Goal: Task Accomplishment & Management: Use online tool/utility

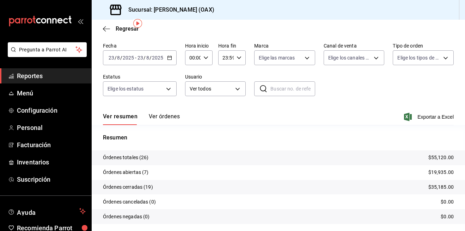
scroll to position [46, 0]
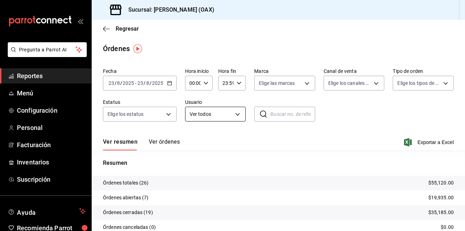
click at [239, 116] on body "Pregunta a Parrot AI Reportes Menú Configuración Personal Facturación Inventari…" at bounding box center [232, 115] width 465 height 231
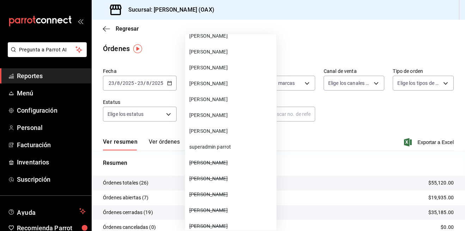
scroll to position [98, 0]
click at [211, 114] on span "[PERSON_NAME]" at bounding box center [231, 114] width 84 height 7
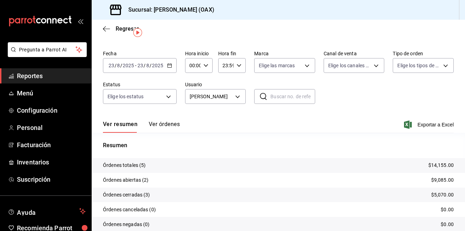
scroll to position [16, 0]
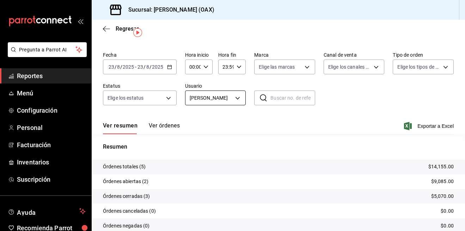
click at [237, 100] on body "Pregunta a Parrot AI Reportes Menú Configuración Personal Facturación Inventari…" at bounding box center [232, 115] width 465 height 231
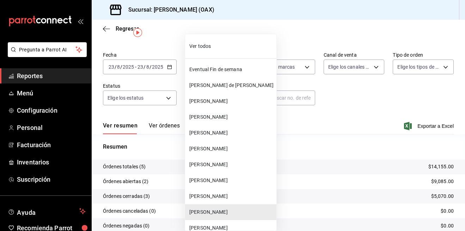
drag, startPoint x: 222, startPoint y: 114, endPoint x: 221, endPoint y: 86, distance: 28.6
click at [221, 86] on ul "Ver todos Eventual Fin de semana [PERSON_NAME] de [PERSON_NAME] [PERSON_NAME] […" at bounding box center [230, 216] width 91 height 364
click at [221, 86] on span "[PERSON_NAME] de [PERSON_NAME]" at bounding box center [231, 85] width 84 height 7
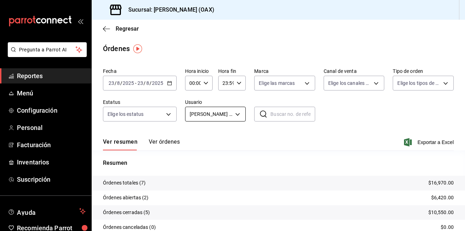
click at [228, 114] on body "Pregunta a Parrot AI Reportes Menú Configuración Personal Facturación Inventari…" at bounding box center [232, 115] width 465 height 231
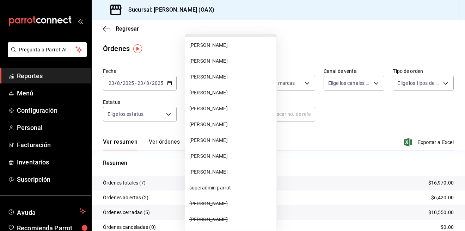
scroll to position [57, 0]
click at [218, 122] on span "[PERSON_NAME]" at bounding box center [231, 123] width 84 height 7
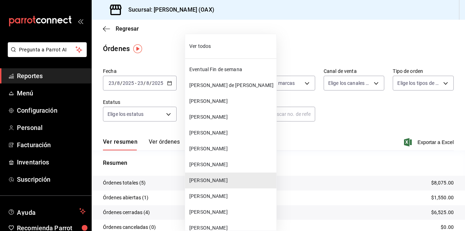
click at [236, 114] on body "Pregunta a Parrot AI Reportes Menú Configuración Personal Facturación Inventari…" at bounding box center [232, 115] width 465 height 231
click at [225, 82] on span "[PERSON_NAME] de [PERSON_NAME]" at bounding box center [231, 85] width 84 height 7
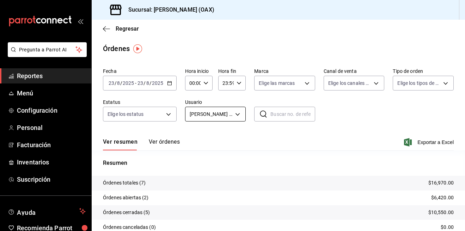
click at [228, 109] on body "Pregunta a Parrot AI Reportes Menú Configuración Personal Facturación Inventari…" at bounding box center [232, 115] width 465 height 231
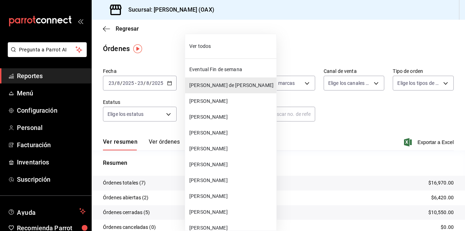
click at [209, 47] on span "Ver todos" at bounding box center [231, 46] width 84 height 7
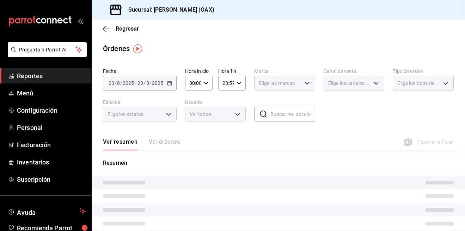
type input "ALL"
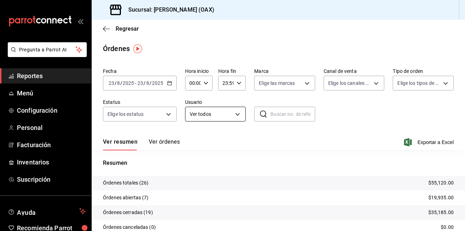
click at [218, 117] on body "Pregunta a Parrot AI Reportes Menú Configuración Personal Facturación Inventari…" at bounding box center [232, 115] width 465 height 231
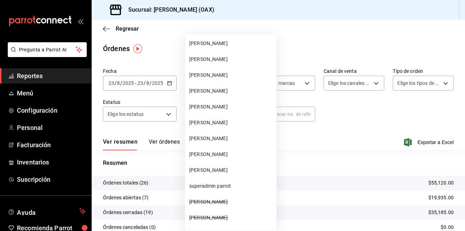
scroll to position [103, 0]
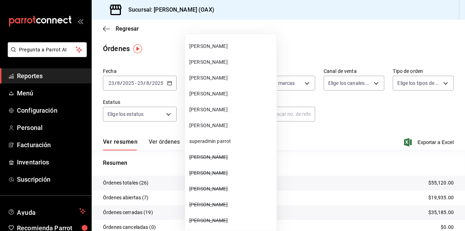
click at [347, 36] on div at bounding box center [232, 115] width 465 height 231
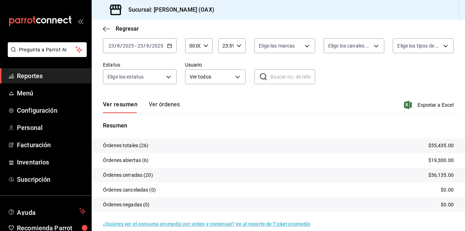
scroll to position [46, 0]
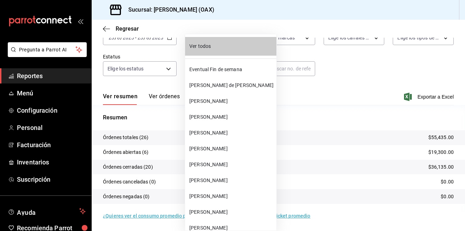
click at [229, 66] on body "Pregunta a Parrot AI Reportes Menú Configuración Personal Facturación Inventari…" at bounding box center [232, 115] width 465 height 231
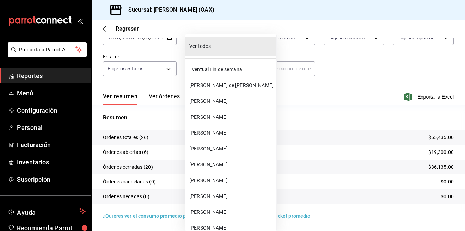
click at [224, 102] on span "[PERSON_NAME]" at bounding box center [231, 101] width 84 height 7
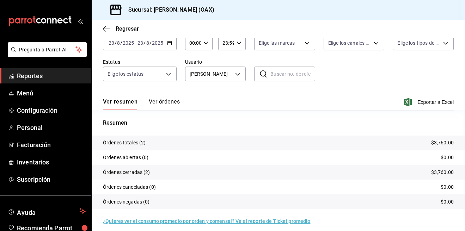
scroll to position [46, 0]
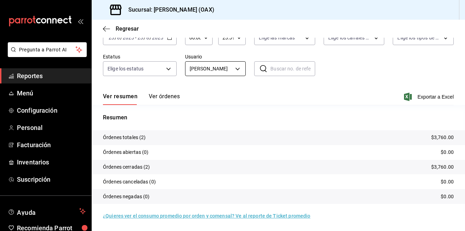
click at [233, 67] on body "Pregunta a Parrot AI Reportes Menú Configuración Personal Facturación Inventari…" at bounding box center [232, 115] width 465 height 231
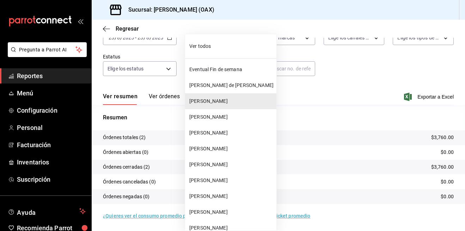
click at [366, 95] on div at bounding box center [232, 115] width 465 height 231
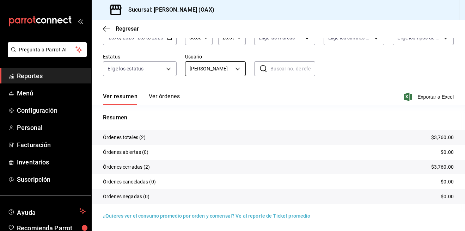
click at [222, 68] on body "Pregunta a Parrot AI Reportes Menú Configuración Personal Facturación Inventari…" at bounding box center [232, 115] width 465 height 231
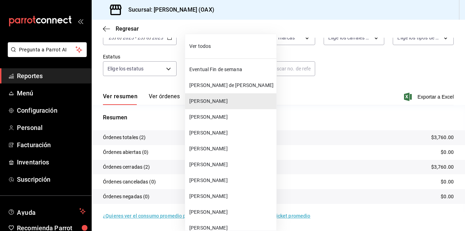
click at [227, 103] on span "[PERSON_NAME]" at bounding box center [231, 101] width 84 height 7
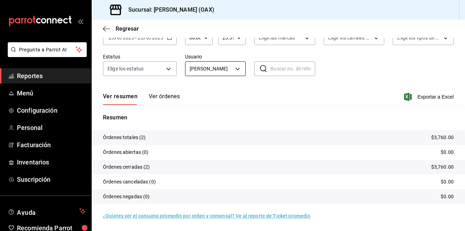
click at [230, 70] on body "Pregunta a Parrot AI Reportes Menú Configuración Personal Facturación Inventari…" at bounding box center [232, 115] width 465 height 231
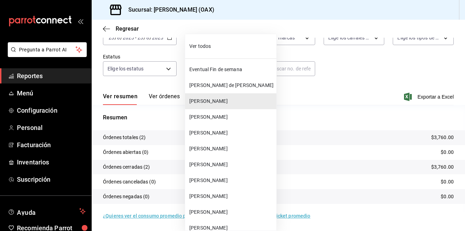
click at [224, 195] on span "[PERSON_NAME]" at bounding box center [231, 196] width 84 height 7
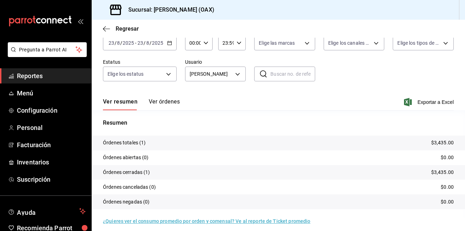
scroll to position [46, 0]
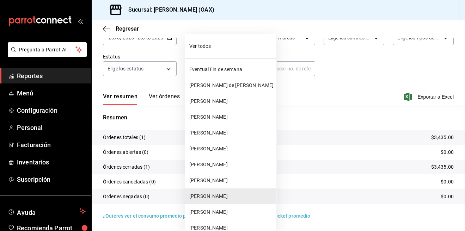
click at [240, 72] on body "Pregunta a Parrot AI Reportes Menú Configuración Personal Facturación Inventari…" at bounding box center [232, 115] width 465 height 231
click at [215, 47] on span "Ver todos" at bounding box center [231, 46] width 84 height 7
type input "ALL"
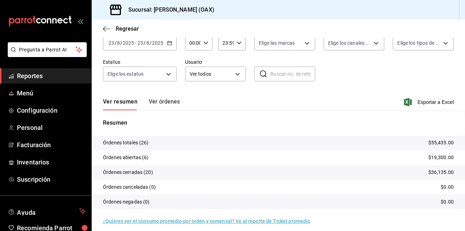
scroll to position [46, 0]
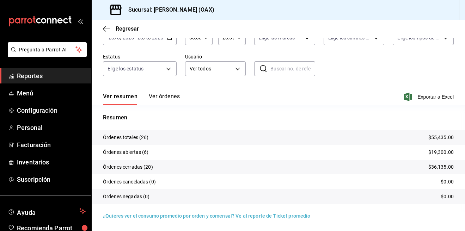
click at [40, 74] on span "Reportes" at bounding box center [51, 76] width 69 height 10
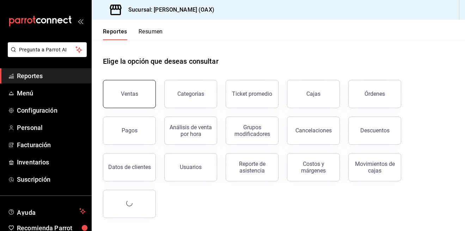
click at [134, 97] on div "Ventas" at bounding box center [129, 94] width 17 height 7
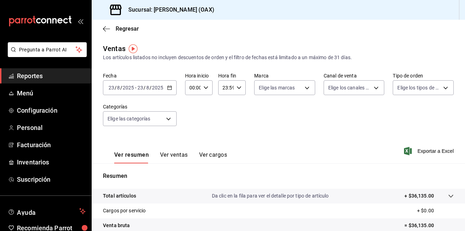
click at [242, 120] on div "Fecha [DATE] [DATE] - [DATE] [DATE] Hora inicio 00:00 Hora inicio Hora fin 23:5…" at bounding box center [278, 104] width 351 height 62
click at [172, 114] on body "Pregunta a Parrot AI Reportes Menú Configuración Personal Facturación Inventari…" at bounding box center [232, 115] width 465 height 231
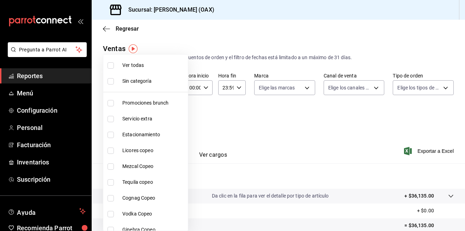
click at [150, 102] on span "Promociones brunch" at bounding box center [153, 103] width 63 height 7
type input "463459c9-37eb-4576-8402-f641077c2631"
checkbox input "true"
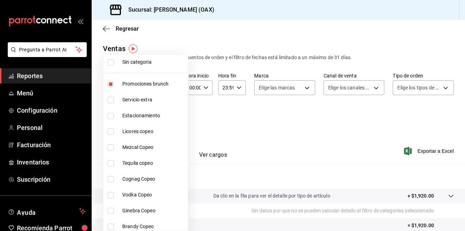
scroll to position [22, 0]
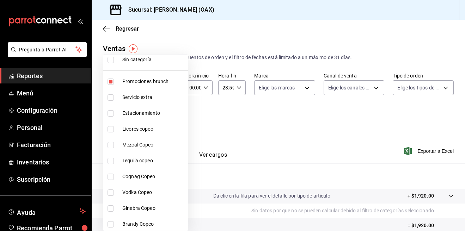
click at [111, 131] on input "checkbox" at bounding box center [111, 129] width 6 height 6
checkbox input "true"
type input "463459c9-37eb-4576-8402-f641077c2631,53139860-d7d2-4d39-aa52-4d46cf22222e"
drag, startPoint x: 113, startPoint y: 145, endPoint x: 111, endPoint y: 156, distance: 11.1
click at [113, 145] on input "checkbox" at bounding box center [111, 145] width 6 height 6
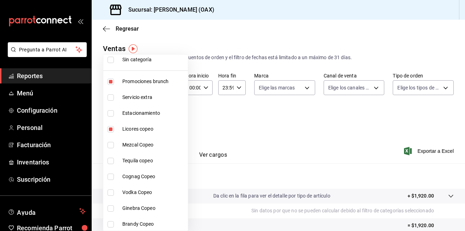
checkbox input "true"
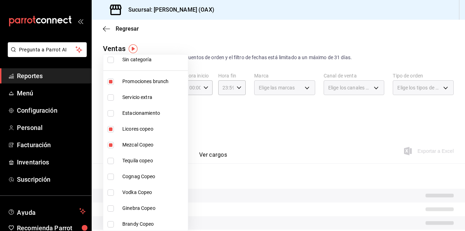
type input "463459c9-37eb-4576-8402-f641077c2631,53139860-d7d2-4d39-aa52-4d46cf22222e,93cce…"
click at [111, 158] on input "checkbox" at bounding box center [111, 161] width 6 height 6
checkbox input "true"
type input "463459c9-37eb-4576-8402-f641077c2631,53139860-d7d2-4d39-aa52-4d46cf22222e,93cce…"
click at [111, 180] on input "checkbox" at bounding box center [111, 177] width 6 height 6
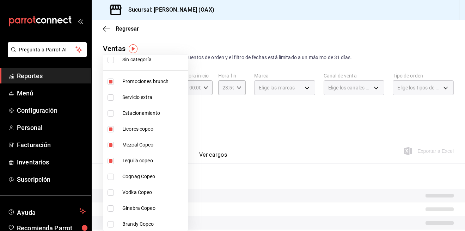
checkbox input "true"
type input "463459c9-37eb-4576-8402-f641077c2631,53139860-d7d2-4d39-aa52-4d46cf22222e,93cce…"
click at [109, 193] on input "checkbox" at bounding box center [111, 193] width 6 height 6
checkbox input "true"
type input "463459c9-37eb-4576-8402-f641077c2631,53139860-d7d2-4d39-aa52-4d46cf22222e,93cce…"
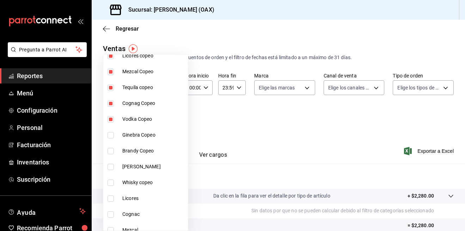
scroll to position [96, 0]
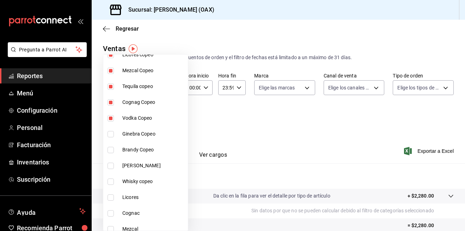
click at [111, 132] on input "checkbox" at bounding box center [111, 134] width 6 height 6
checkbox input "true"
type input "463459c9-37eb-4576-8402-f641077c2631,53139860-d7d2-4d39-aa52-4d46cf22222e,93cce…"
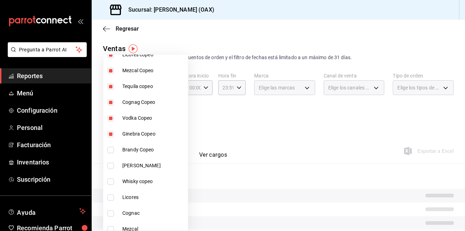
click at [110, 152] on input "checkbox" at bounding box center [111, 150] width 6 height 6
checkbox input "true"
type input "463459c9-37eb-4576-8402-f641077c2631,53139860-d7d2-4d39-aa52-4d46cf22222e,93cce…"
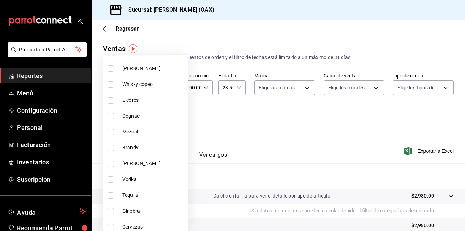
scroll to position [181, 0]
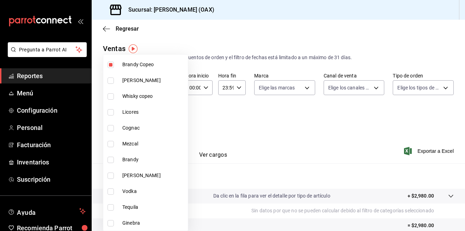
click at [110, 80] on input "checkbox" at bounding box center [111, 81] width 6 height 6
checkbox input "true"
type input "463459c9-37eb-4576-8402-f641077c2631,53139860-d7d2-4d39-aa52-4d46cf22222e,93cce…"
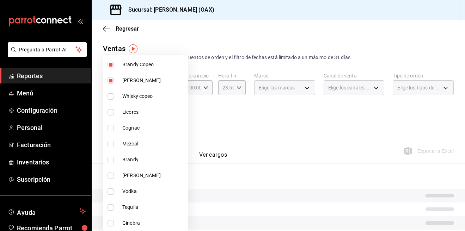
click at [110, 98] on input "checkbox" at bounding box center [111, 97] width 6 height 6
checkbox input "true"
type input "463459c9-37eb-4576-8402-f641077c2631,53139860-d7d2-4d39-aa52-4d46cf22222e,93cce…"
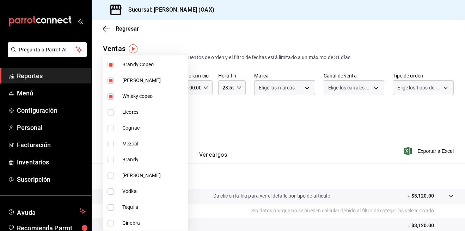
click at [113, 111] on input "checkbox" at bounding box center [111, 112] width 6 height 6
checkbox input "true"
type input "463459c9-37eb-4576-8402-f641077c2631,53139860-d7d2-4d39-aa52-4d46cf22222e,93cce…"
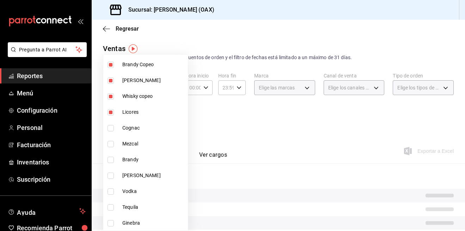
click at [111, 126] on input "checkbox" at bounding box center [111, 128] width 6 height 6
checkbox input "true"
type input "463459c9-37eb-4576-8402-f641077c2631,53139860-d7d2-4d39-aa52-4d46cf22222e,93cce…"
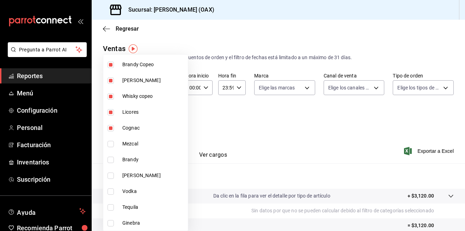
click at [109, 146] on input "checkbox" at bounding box center [111, 144] width 6 height 6
checkbox input "true"
type input "463459c9-37eb-4576-8402-f641077c2631,53139860-d7d2-4d39-aa52-4d46cf22222e,93cce…"
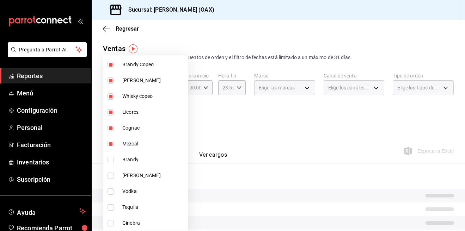
drag, startPoint x: 111, startPoint y: 161, endPoint x: 111, endPoint y: 180, distance: 18.4
click at [111, 161] on input "checkbox" at bounding box center [111, 160] width 6 height 6
checkbox input "true"
type input "463459c9-37eb-4576-8402-f641077c2631,53139860-d7d2-4d39-aa52-4d46cf22222e,93cce…"
click at [110, 176] on input "checkbox" at bounding box center [111, 176] width 6 height 6
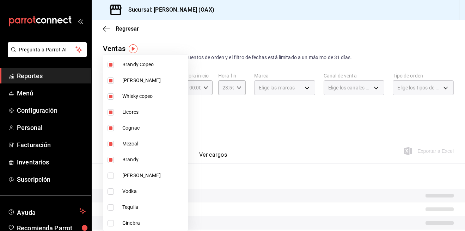
checkbox input "true"
type input "463459c9-37eb-4576-8402-f641077c2631,53139860-d7d2-4d39-aa52-4d46cf22222e,93cce…"
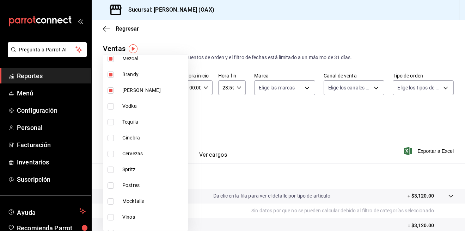
scroll to position [268, 0]
drag, startPoint x: 112, startPoint y: 103, endPoint x: 109, endPoint y: 118, distance: 15.2
click at [112, 103] on input "checkbox" at bounding box center [111, 105] width 6 height 6
checkbox input "true"
type input "463459c9-37eb-4576-8402-f641077c2631,53139860-d7d2-4d39-aa52-4d46cf22222e,93cce…"
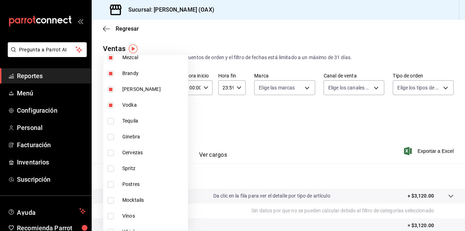
click at [109, 119] on input "checkbox" at bounding box center [111, 121] width 6 height 6
checkbox input "true"
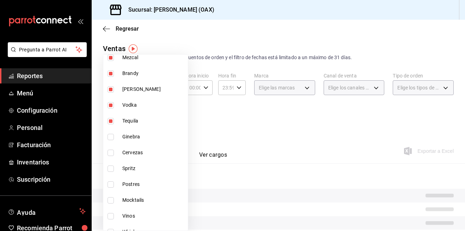
type input "463459c9-37eb-4576-8402-f641077c2631,53139860-d7d2-4d39-aa52-4d46cf22222e,93cce…"
click at [113, 137] on input "checkbox" at bounding box center [111, 137] width 6 height 6
checkbox input "true"
type input "463459c9-37eb-4576-8402-f641077c2631,53139860-d7d2-4d39-aa52-4d46cf22222e,93cce…"
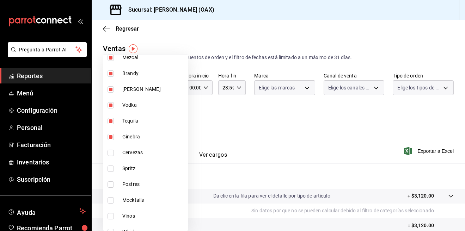
click at [111, 155] on input "checkbox" at bounding box center [111, 153] width 6 height 6
checkbox input "true"
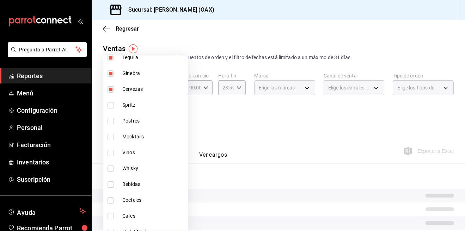
scroll to position [336, 0]
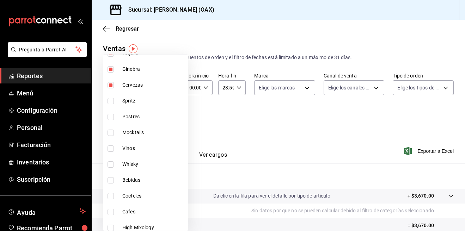
click at [127, 101] on span "Spritz" at bounding box center [153, 100] width 63 height 7
type input "463459c9-37eb-4576-8402-f641077c2631,53139860-d7d2-4d39-aa52-4d46cf22222e,93cce…"
checkbox input "true"
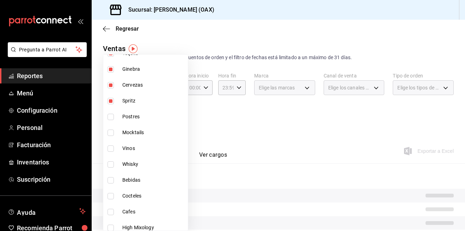
click at [116, 131] on label at bounding box center [112, 133] width 9 height 6
click at [114, 131] on input "checkbox" at bounding box center [111, 133] width 6 height 6
checkbox input "false"
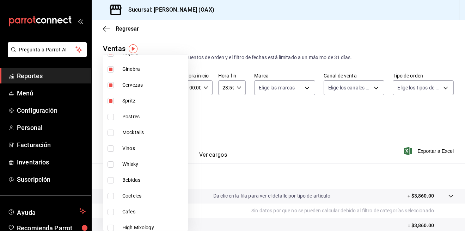
click at [129, 151] on span "Vinos" at bounding box center [153, 148] width 63 height 7
type input "463459c9-37eb-4576-8402-f641077c2631,53139860-d7d2-4d39-aa52-4d46cf22222e,93cce…"
checkbox input "true"
click at [111, 132] on input "checkbox" at bounding box center [111, 133] width 6 height 6
checkbox input "true"
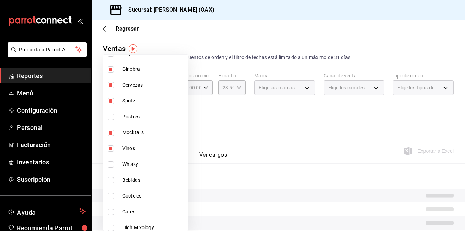
click at [127, 164] on span "Whisky" at bounding box center [153, 164] width 63 height 7
type input "463459c9-37eb-4576-8402-f641077c2631,53139860-d7d2-4d39-aa52-4d46cf22222e,93cce…"
checkbox input "true"
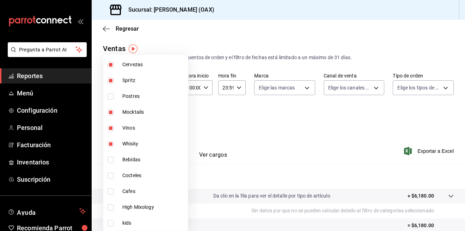
scroll to position [391, 0]
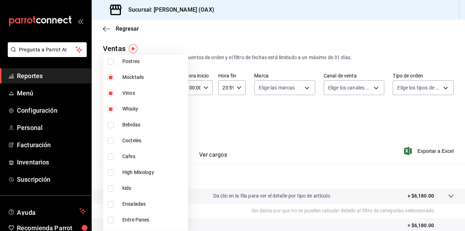
click at [125, 124] on span "Bebidas" at bounding box center [153, 124] width 63 height 7
type input "463459c9-37eb-4576-8402-f641077c2631,53139860-d7d2-4d39-aa52-4d46cf22222e,93cce…"
checkbox input "true"
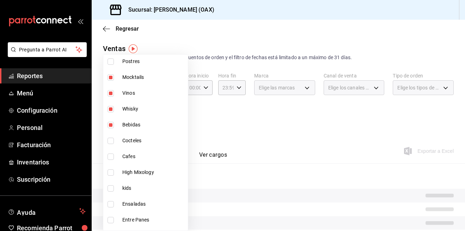
click at [111, 140] on input "checkbox" at bounding box center [111, 141] width 6 height 6
checkbox input "true"
type input "463459c9-37eb-4576-8402-f641077c2631,53139860-d7d2-4d39-aa52-4d46cf22222e,93cce…"
click at [111, 155] on input "checkbox" at bounding box center [111, 157] width 6 height 6
checkbox input "true"
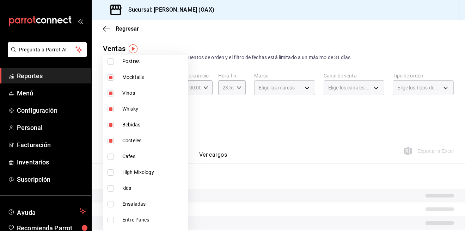
type input "463459c9-37eb-4576-8402-f641077c2631,53139860-d7d2-4d39-aa52-4d46cf22222e,93cce…"
click at [110, 174] on input "checkbox" at bounding box center [111, 173] width 6 height 6
checkbox input "true"
type input "463459c9-37eb-4576-8402-f641077c2631,53139860-d7d2-4d39-aa52-4d46cf22222e,93cce…"
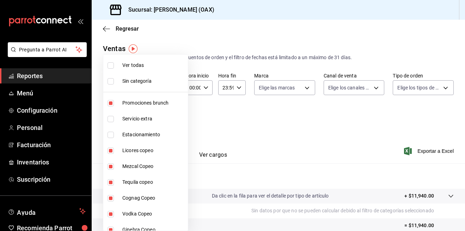
drag, startPoint x: 356, startPoint y: 138, endPoint x: 434, endPoint y: 154, distance: 79.4
click at [361, 139] on div at bounding box center [232, 115] width 465 height 231
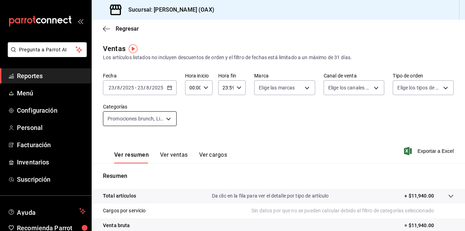
click at [147, 113] on body "Pregunta a Parrot AI Reportes Menú Configuración Personal Facturación Inventari…" at bounding box center [232, 115] width 465 height 231
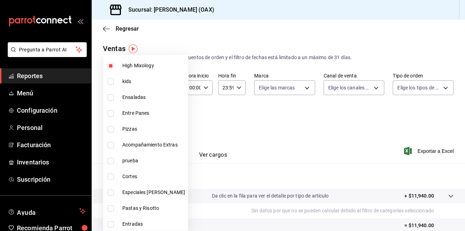
scroll to position [499, 0]
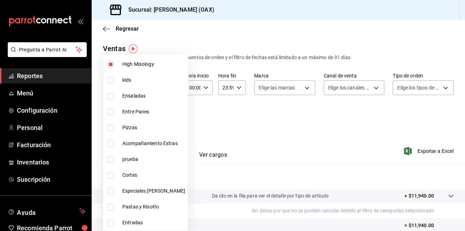
click at [289, 122] on div at bounding box center [232, 115] width 465 height 231
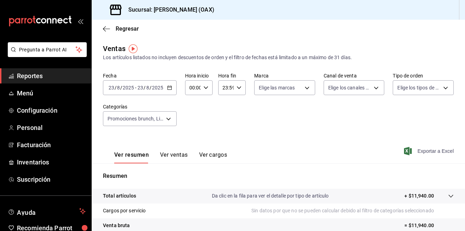
click at [421, 153] on span "Exportar a Excel" at bounding box center [430, 151] width 48 height 8
click at [32, 72] on span "Reportes" at bounding box center [51, 76] width 69 height 10
